Goal: Navigation & Orientation: Understand site structure

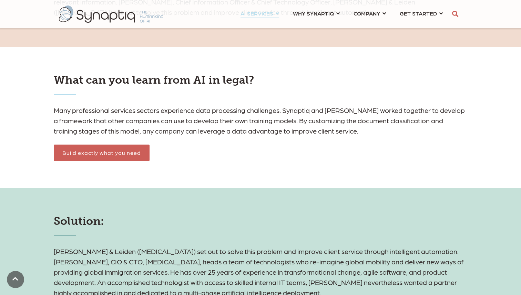
scroll to position [0, 3]
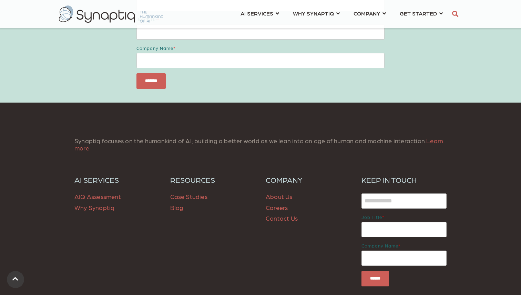
scroll to position [932, 0]
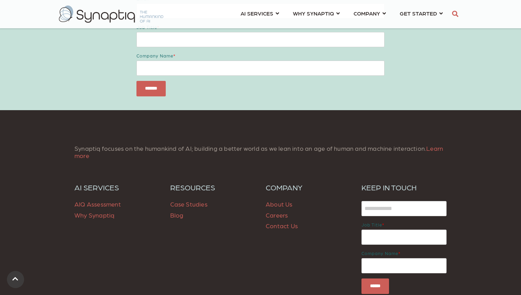
click at [275, 204] on link "About Us" at bounding box center [279, 204] width 27 height 7
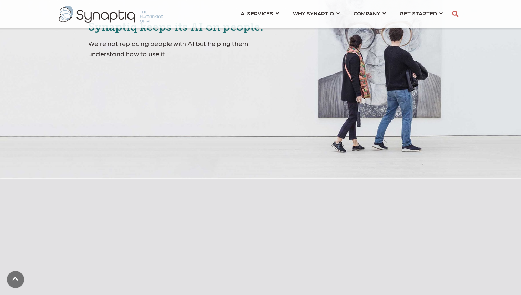
scroll to position [276, 0]
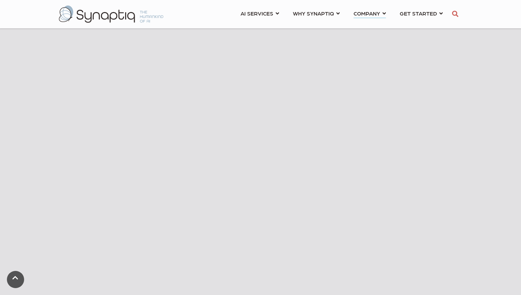
click at [18, 282] on link at bounding box center [15, 279] width 17 height 17
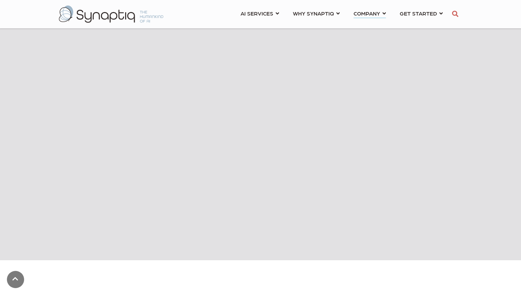
scroll to position [220, 0]
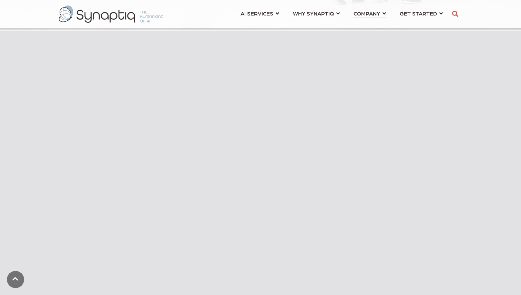
scroll to position [260, 0]
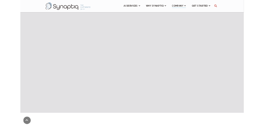
scroll to position [299, 0]
